Goal: Task Accomplishment & Management: Complete application form

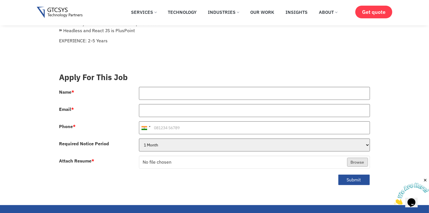
scroll to position [141, 0]
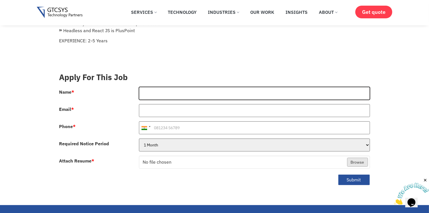
click at [154, 87] on input "Name *" at bounding box center [254, 93] width 231 height 13
type input "[PERSON_NAME]"
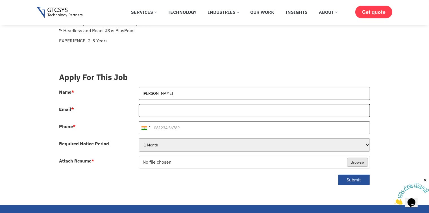
click at [176, 105] on input "Email *" at bounding box center [254, 110] width 231 height 13
type input "[EMAIL_ADDRESS][DOMAIN_NAME]"
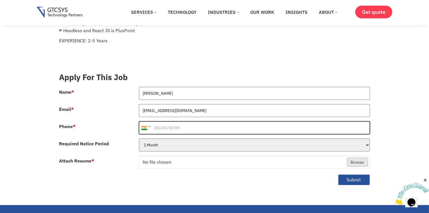
click at [177, 121] on input "Phone *" at bounding box center [254, 127] width 231 height 13
type input "8980591063"
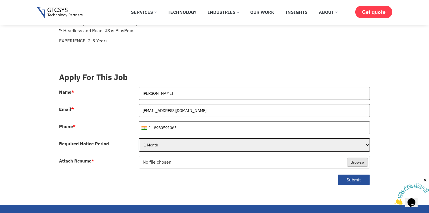
click at [172, 139] on select "1 Month 2 Months 3Months" at bounding box center [254, 145] width 231 height 13
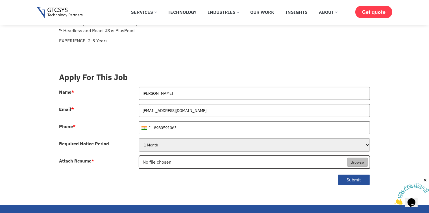
click at [164, 157] on input "Attach Resume *" at bounding box center [254, 162] width 230 height 13
type input "C:\fakepath\Hasanabbas - 8980591063.pdf"
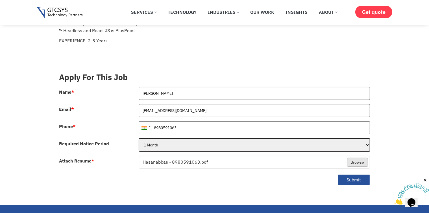
click at [155, 139] on select "1 Month 2 Months 3Months" at bounding box center [254, 145] width 231 height 13
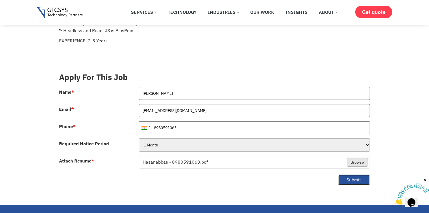
click at [344, 174] on button "Submit" at bounding box center [354, 179] width 32 height 11
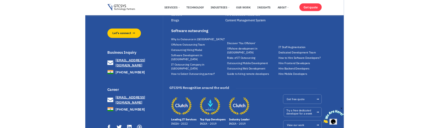
scroll to position [405, 0]
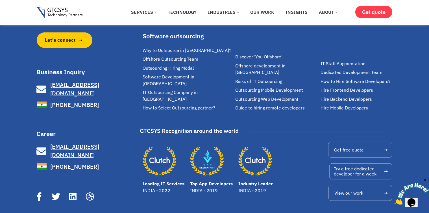
click at [59, 162] on span "[PHONE_NUMBER]" at bounding box center [74, 166] width 50 height 8
click at [105, 162] on link "[PHONE_NUMBER]" at bounding box center [82, 167] width 91 height 10
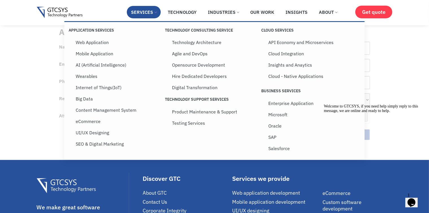
scroll to position [226, 0]
